Goal: Navigation & Orientation: Find specific page/section

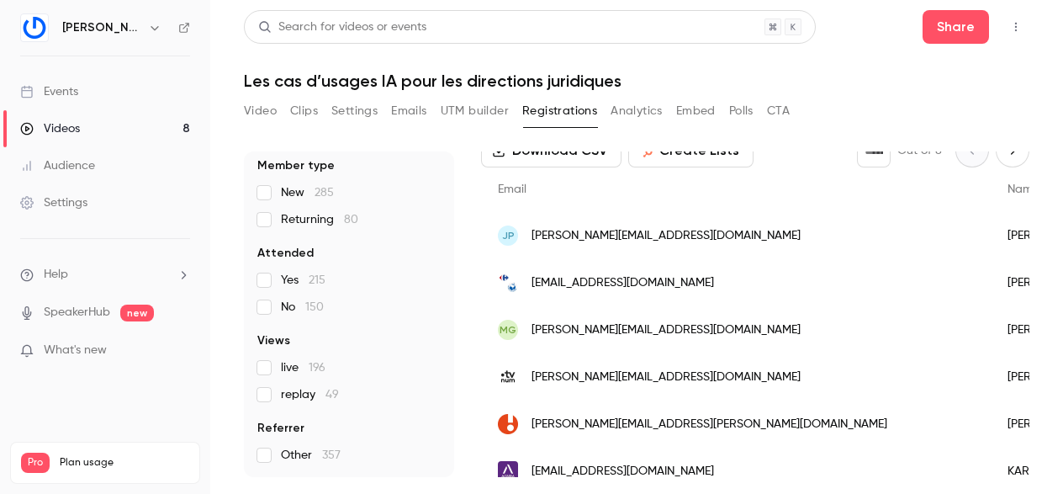
scroll to position [115, 0]
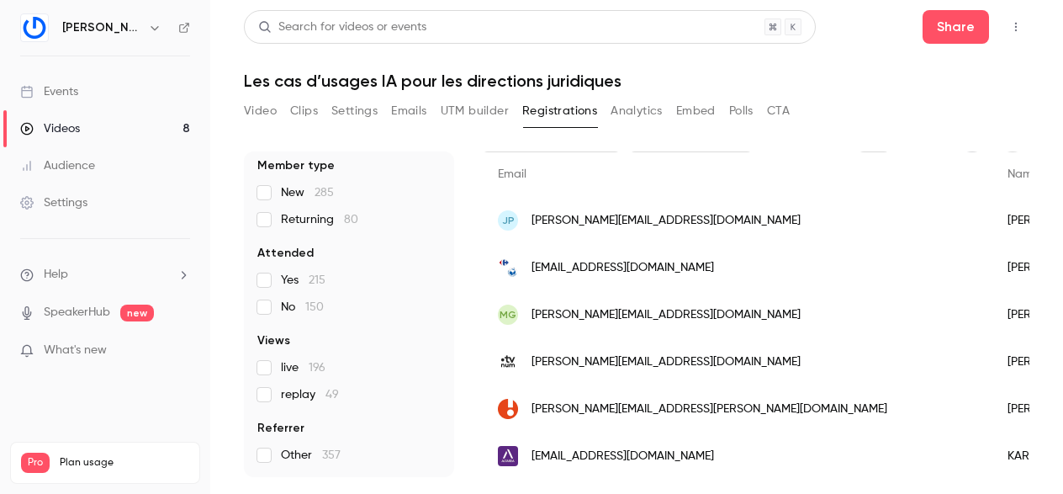
click at [704, 112] on button "Embed" at bounding box center [696, 111] width 40 height 27
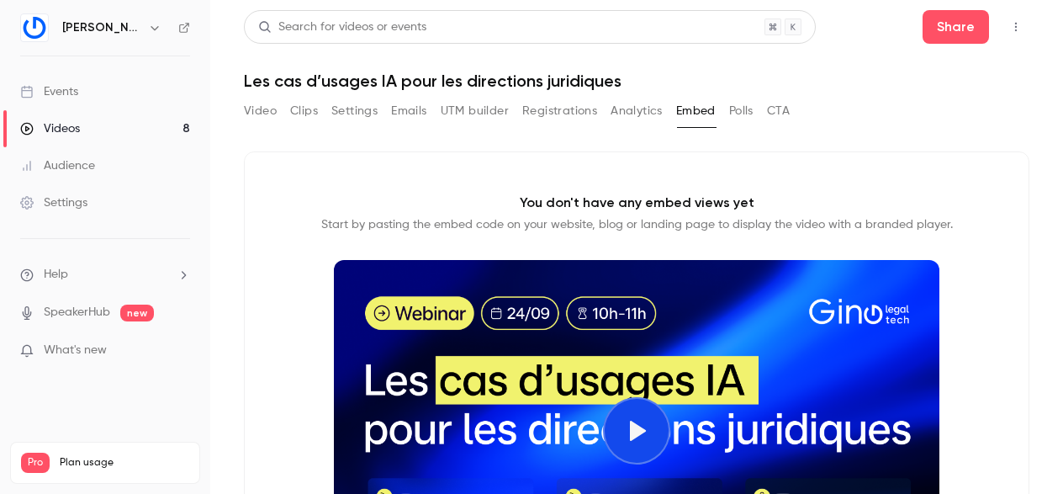
click at [735, 108] on button "Polls" at bounding box center [741, 111] width 24 height 27
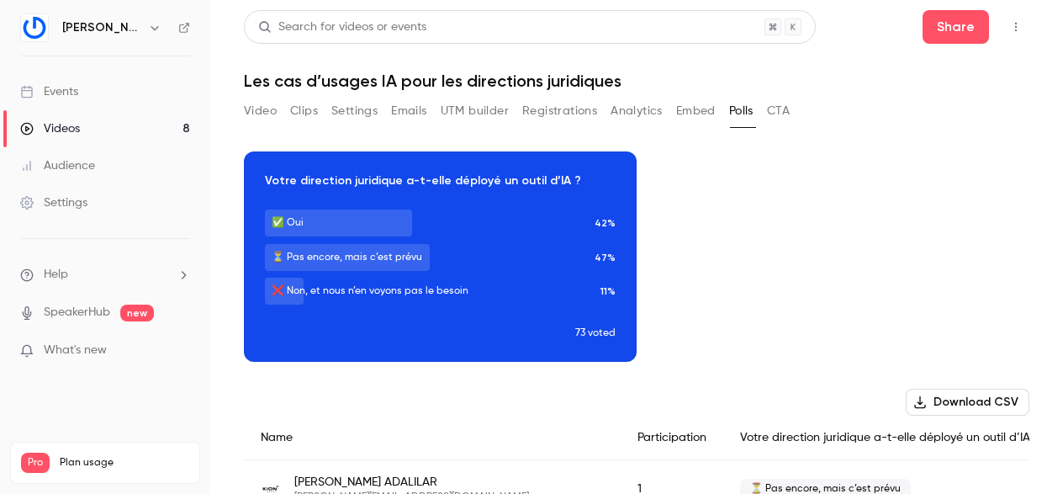
click at [362, 103] on button "Settings" at bounding box center [354, 111] width 46 height 27
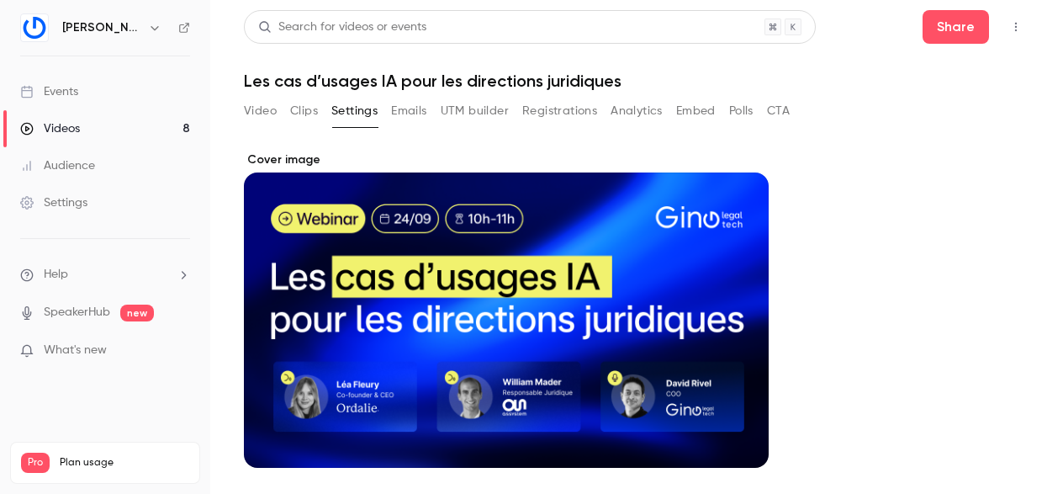
click at [1018, 22] on icon "Top Bar Actions" at bounding box center [1015, 27] width 13 height 12
click at [939, 339] on div at bounding box center [531, 247] width 1063 height 494
click at [267, 117] on button "Video" at bounding box center [260, 111] width 33 height 27
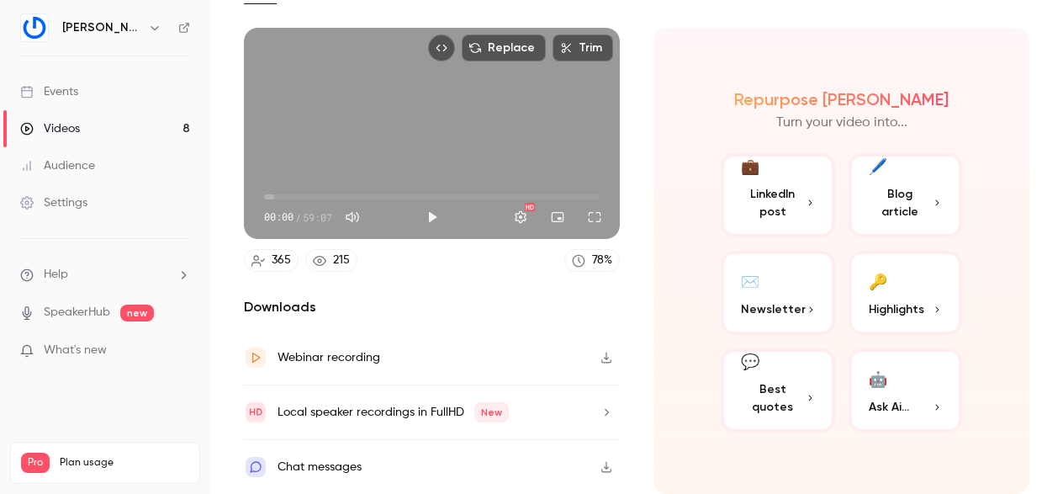
scroll to position [124, 0]
